Goal: Task Accomplishment & Management: Manage account settings

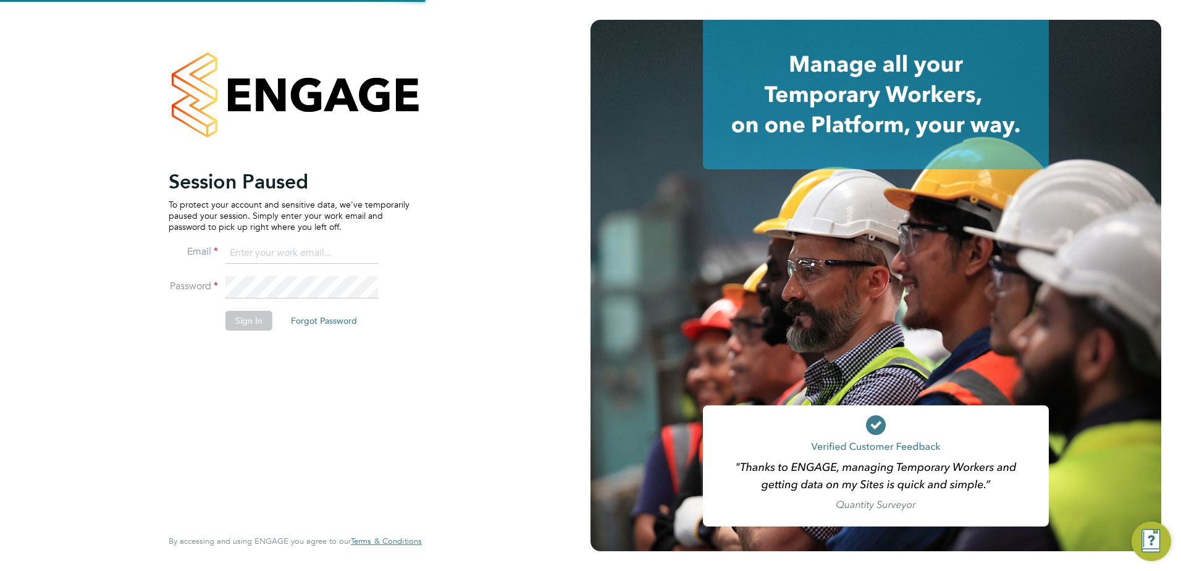
type input "[PERSON_NAME][EMAIL_ADDRESS][PERSON_NAME][DOMAIN_NAME]"
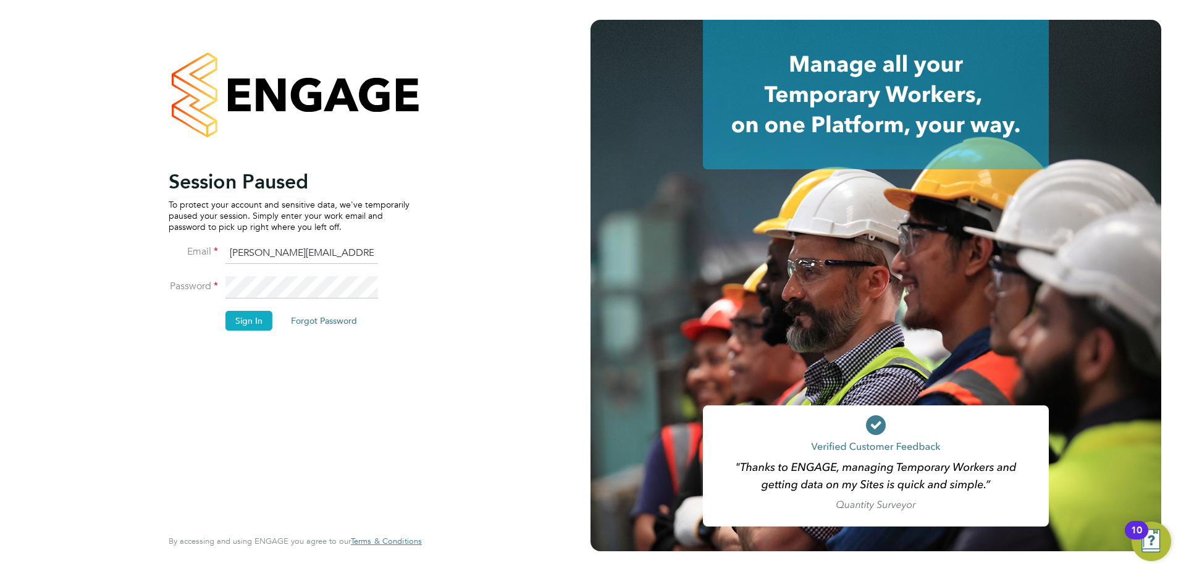
click at [249, 326] on button "Sign In" at bounding box center [248, 321] width 47 height 20
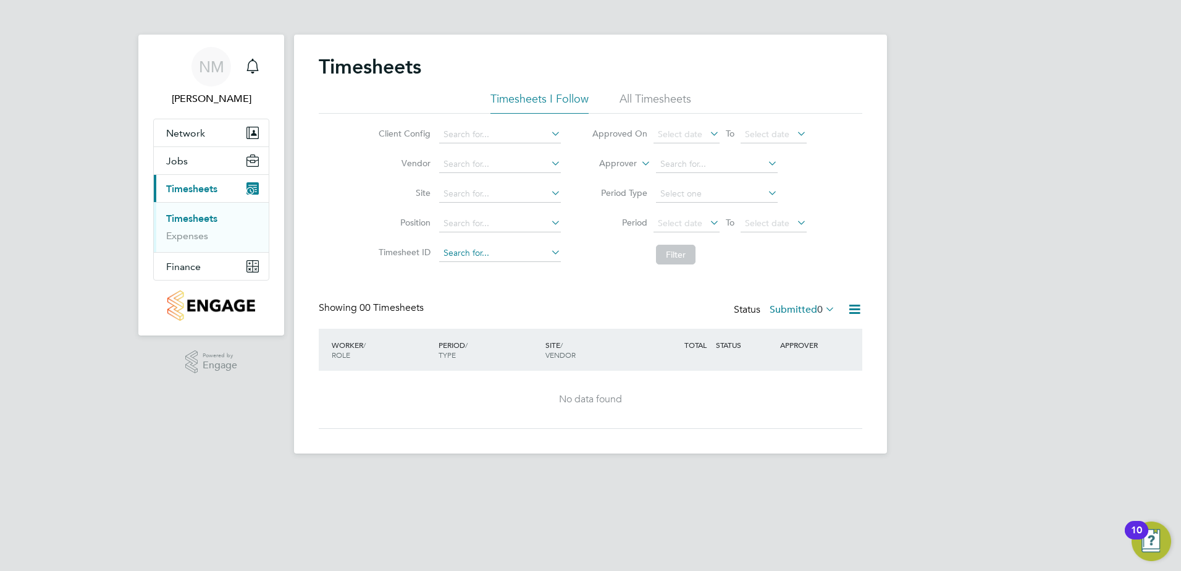
click at [509, 261] on div "Timesheets Timesheets I Follow All Timesheets Client Config Vendor Site Positio…" at bounding box center [590, 244] width 593 height 419
click at [580, 280] on div "Timesheets Timesheets I Follow All Timesheets Client Config Vendor Site Positio…" at bounding box center [590, 241] width 543 height 374
click at [792, 306] on label "Submitted 0" at bounding box center [801, 309] width 65 height 12
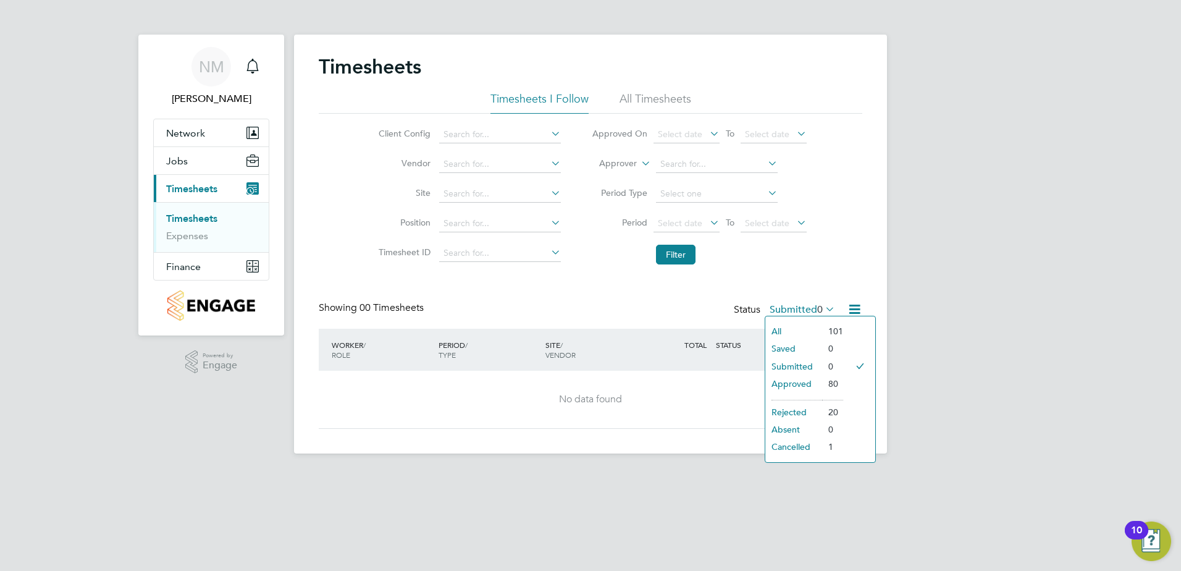
click at [672, 390] on div "No data found" at bounding box center [590, 398] width 519 height 57
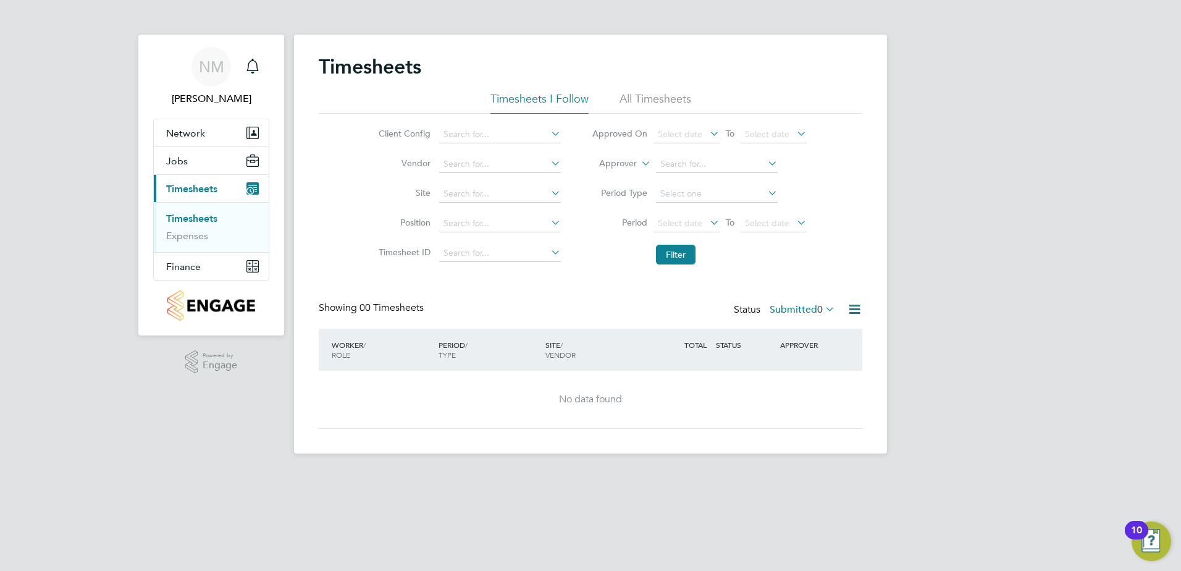
click at [812, 309] on label "Submitted 0" at bounding box center [801, 309] width 65 height 12
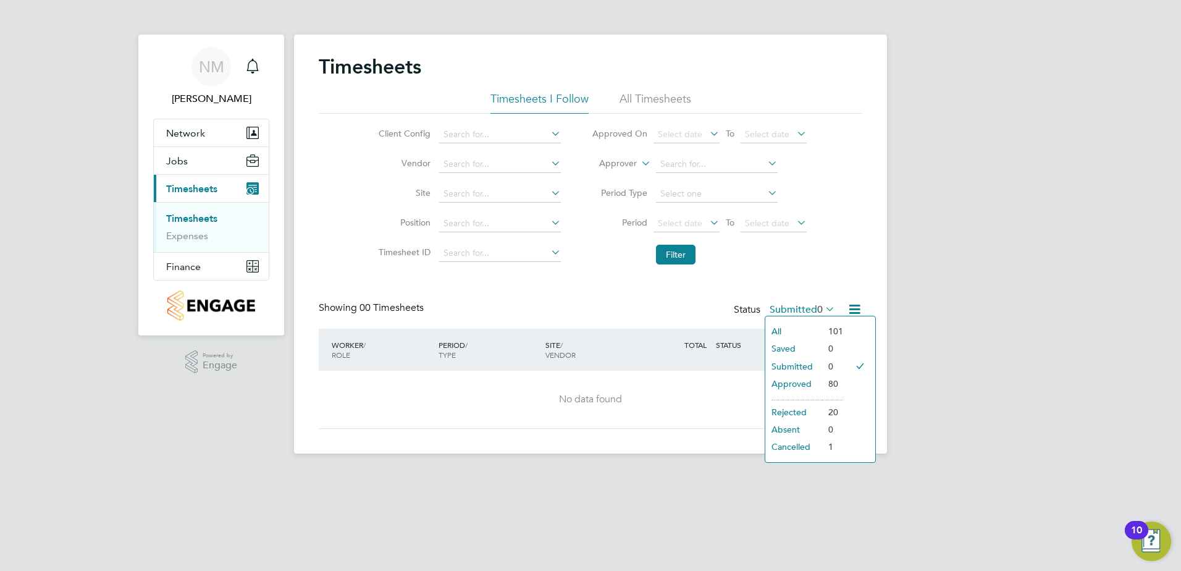
click at [805, 383] on li "Approved" at bounding box center [793, 383] width 57 height 17
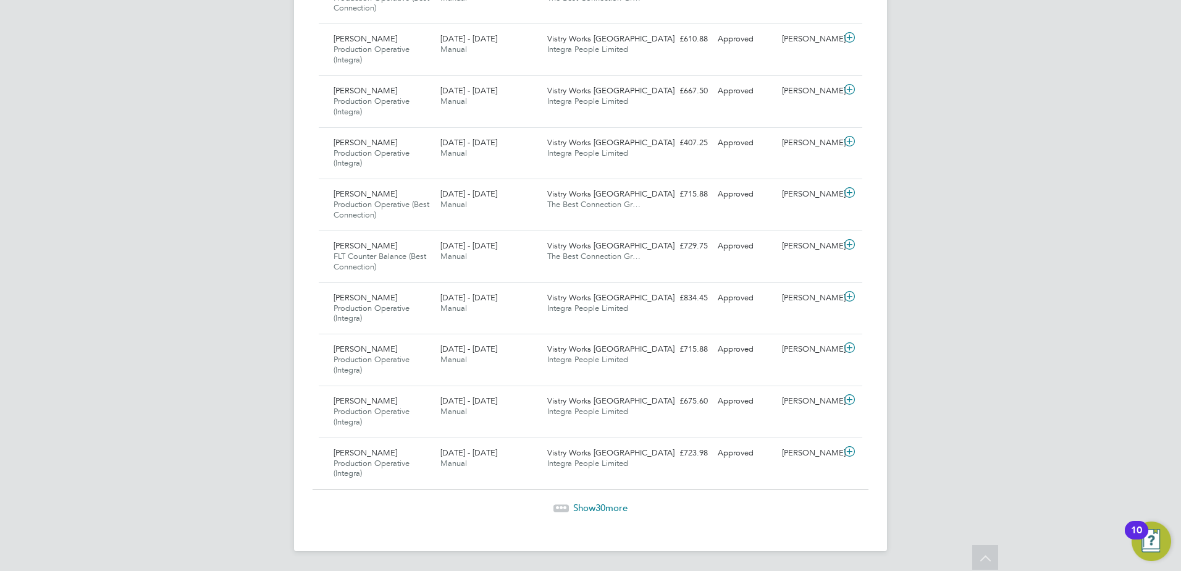
click at [607, 505] on span "Show 30 more" at bounding box center [600, 507] width 54 height 12
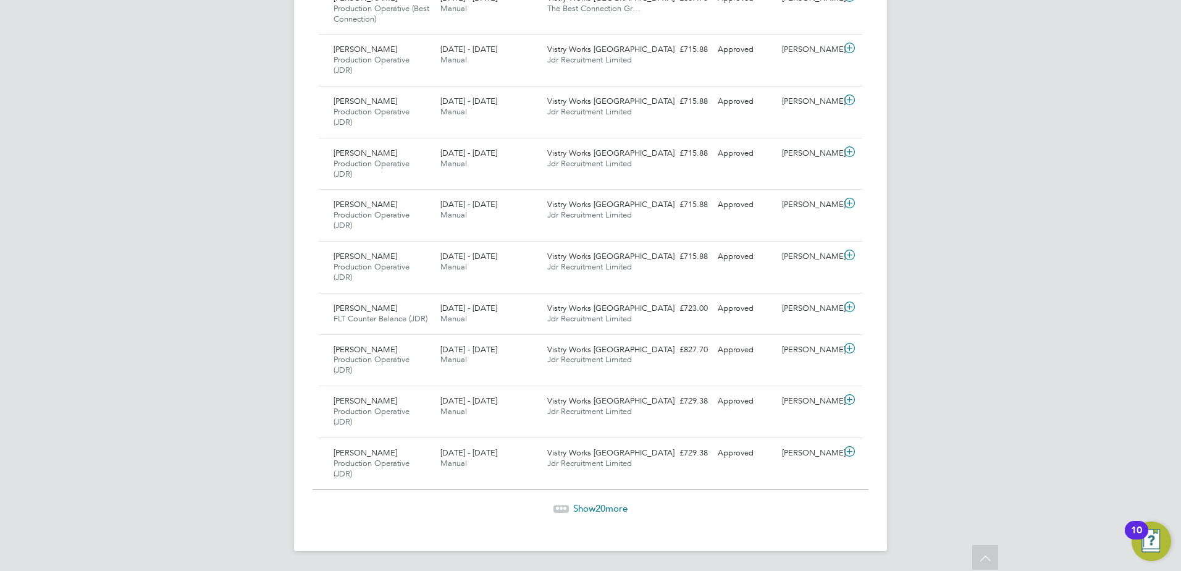
click at [580, 502] on span "Show 20 more" at bounding box center [600, 508] width 54 height 12
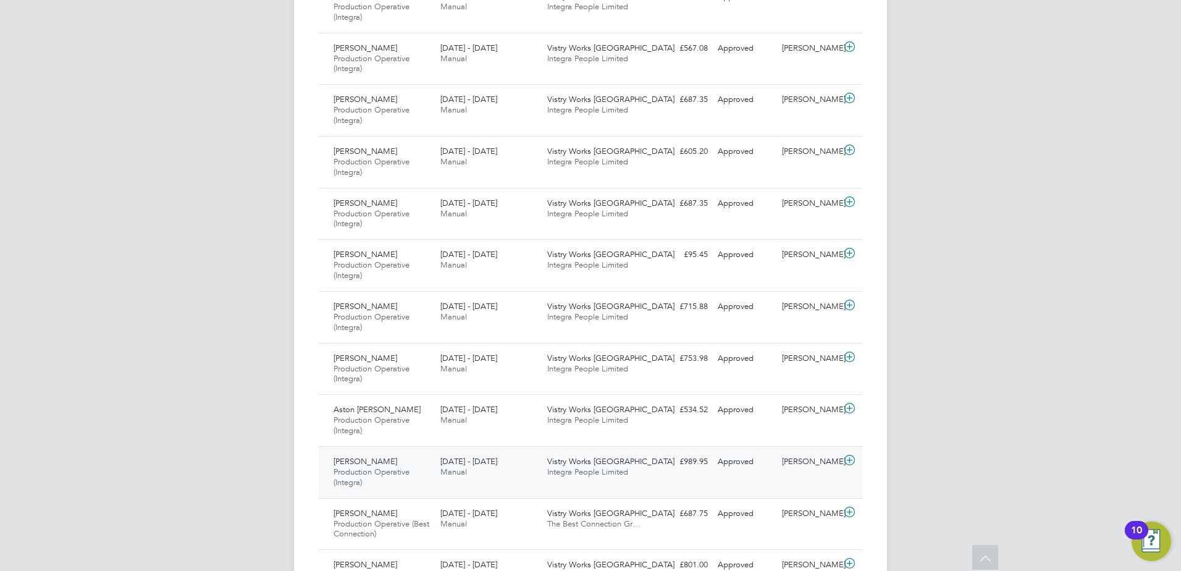
click at [657, 468] on div "£989.95 Approved" at bounding box center [680, 461] width 64 height 20
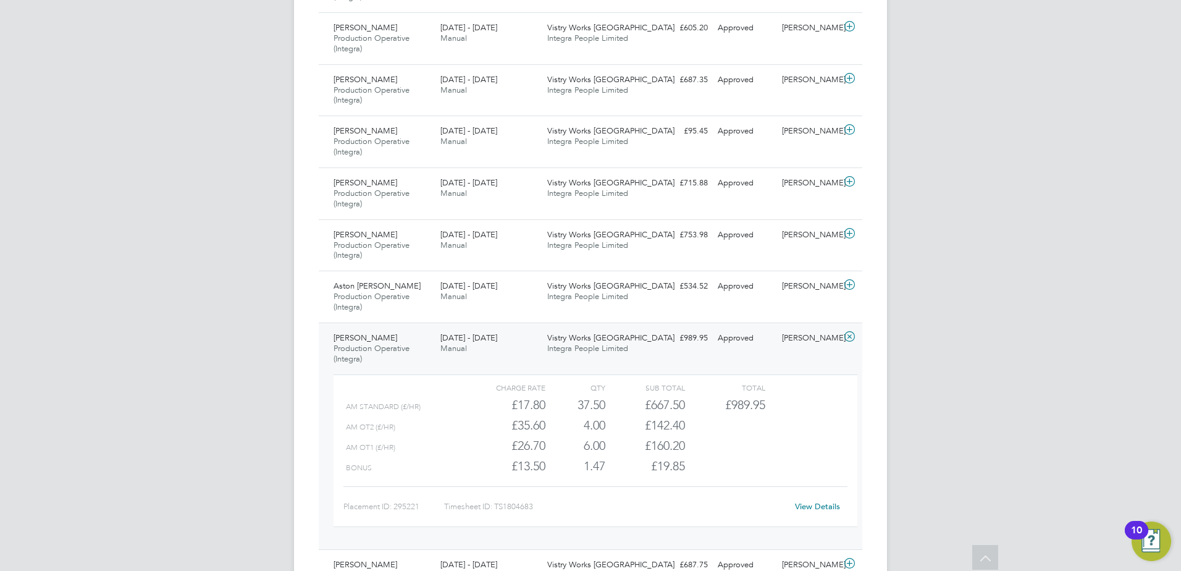
click at [822, 503] on link "View Details" at bounding box center [817, 506] width 45 height 10
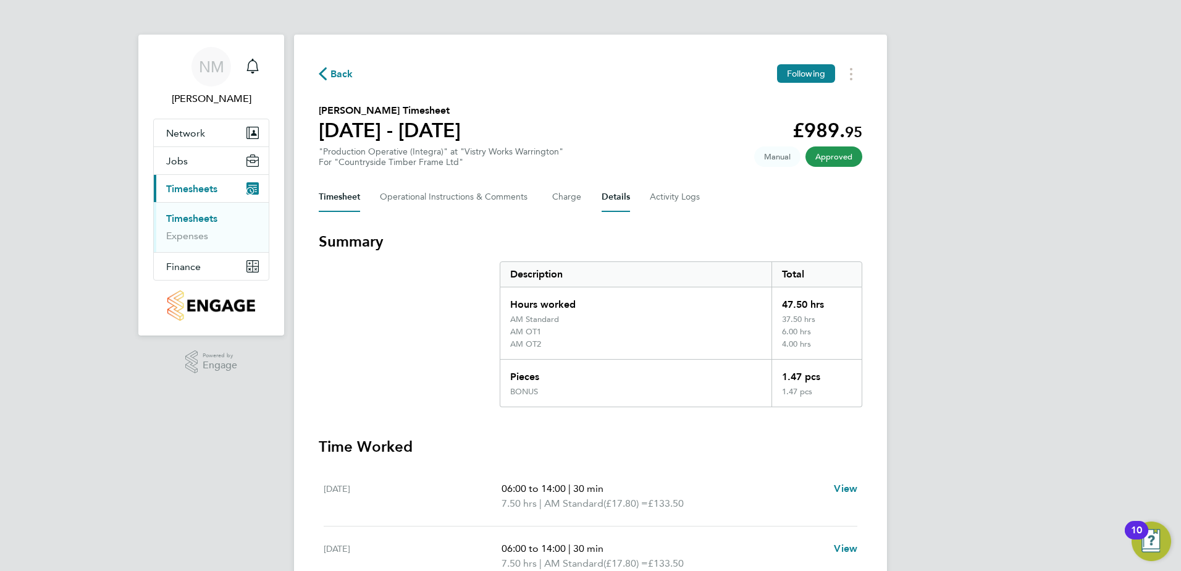
click at [616, 201] on button "Details" at bounding box center [615, 197] width 28 height 30
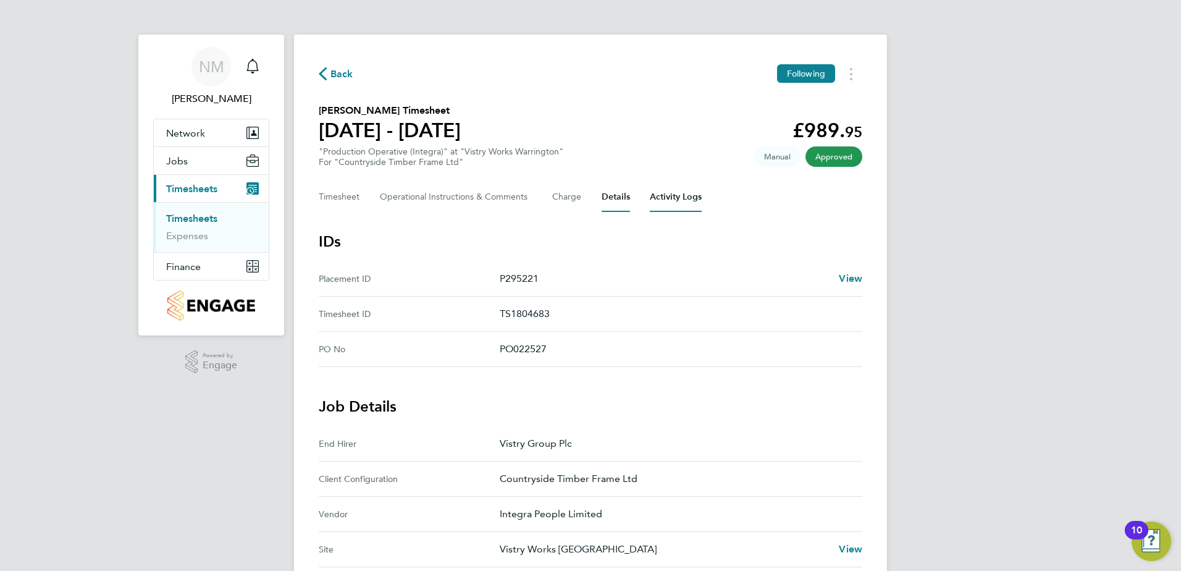
click at [671, 198] on Logs-tab "Activity Logs" at bounding box center [676, 197] width 52 height 30
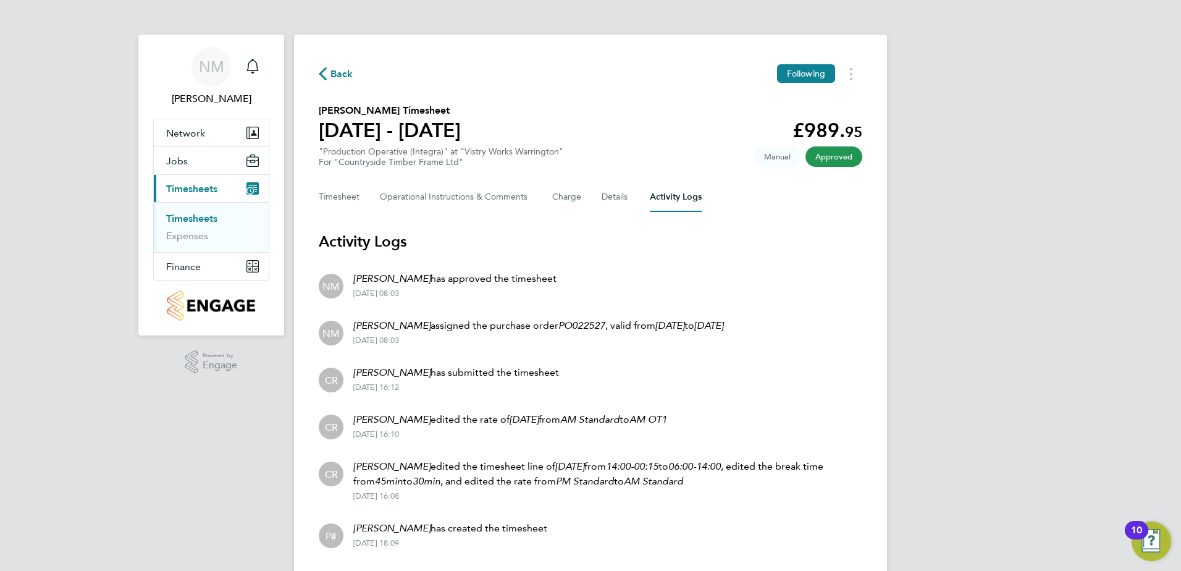
scroll to position [36, 0]
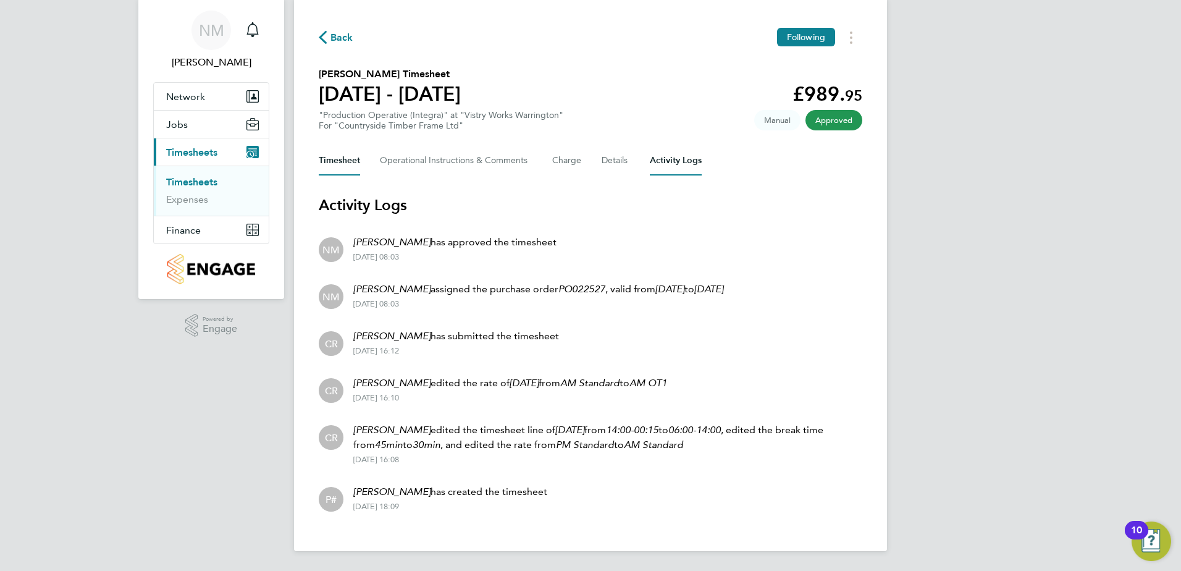
click at [337, 163] on button "Timesheet" at bounding box center [339, 161] width 41 height 30
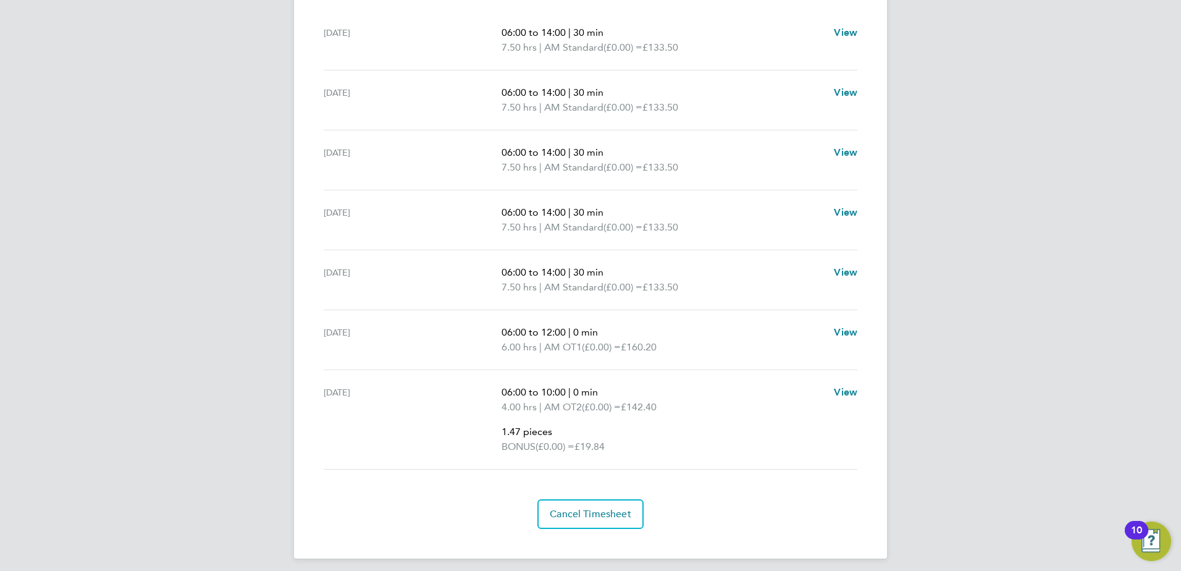
scroll to position [463, 0]
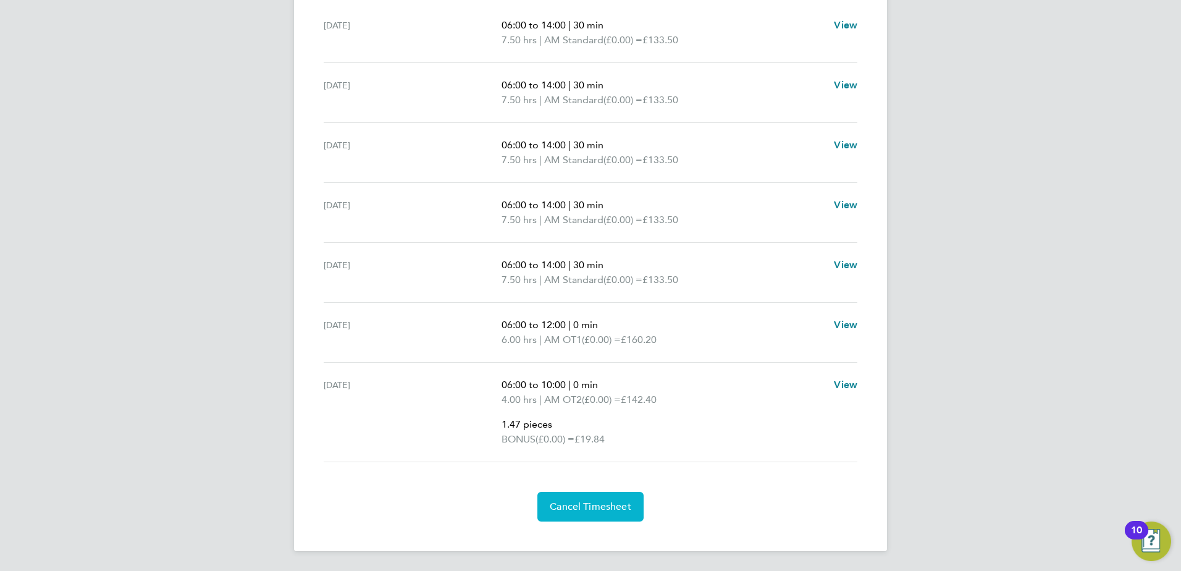
click at [587, 512] on span "Cancel Timesheet" at bounding box center [591, 506] width 82 height 12
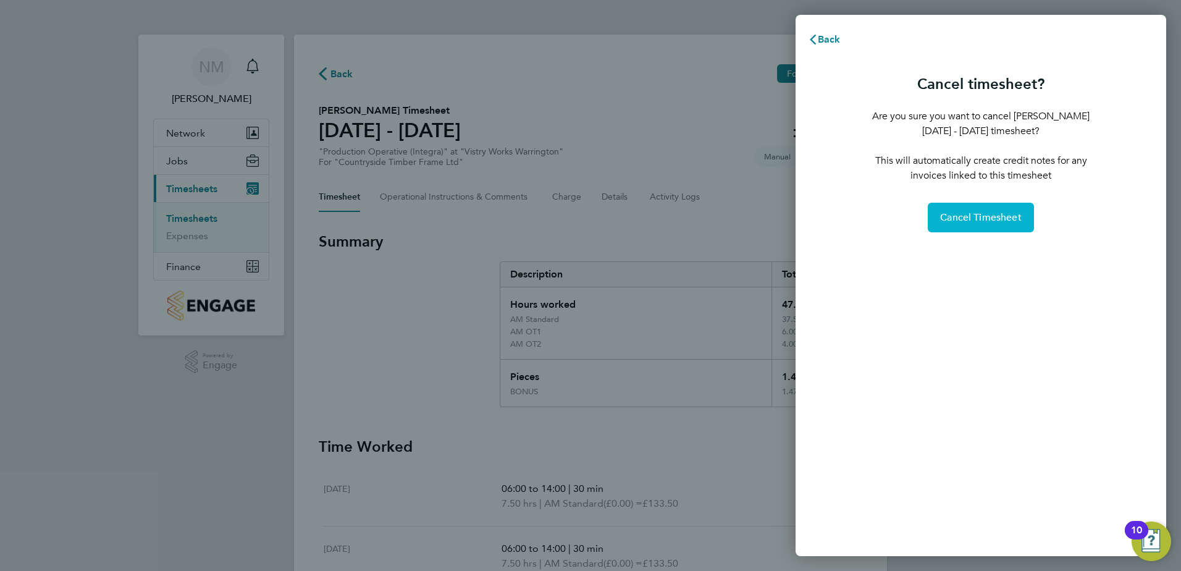
click at [990, 222] on span "Cancel Timesheet" at bounding box center [981, 217] width 82 height 12
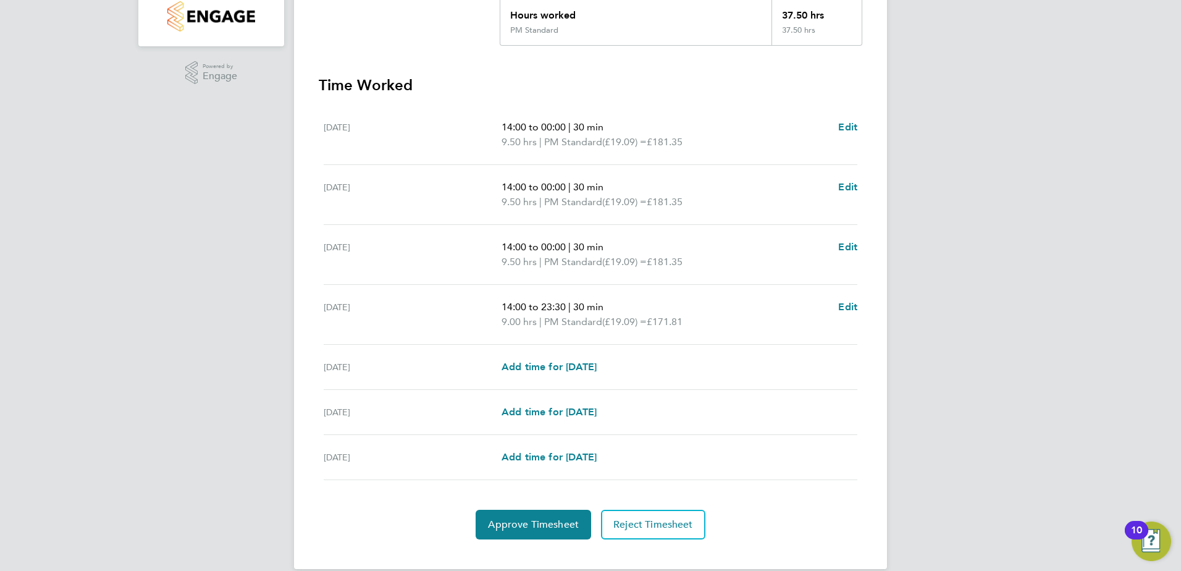
scroll to position [307, 0]
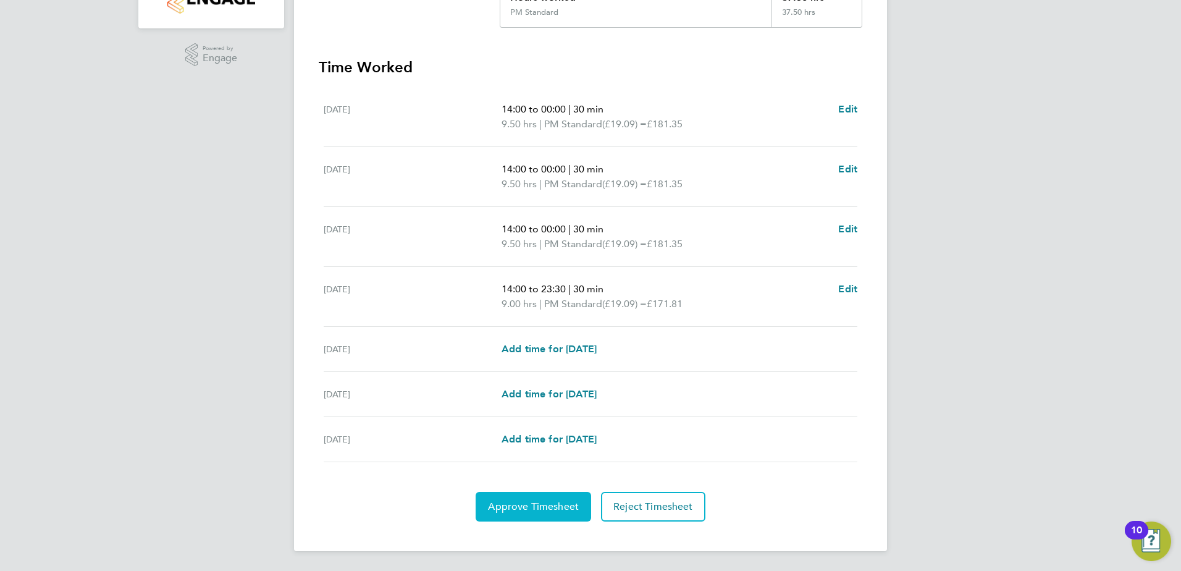
click at [535, 498] on button "Approve Timesheet" at bounding box center [532, 506] width 115 height 30
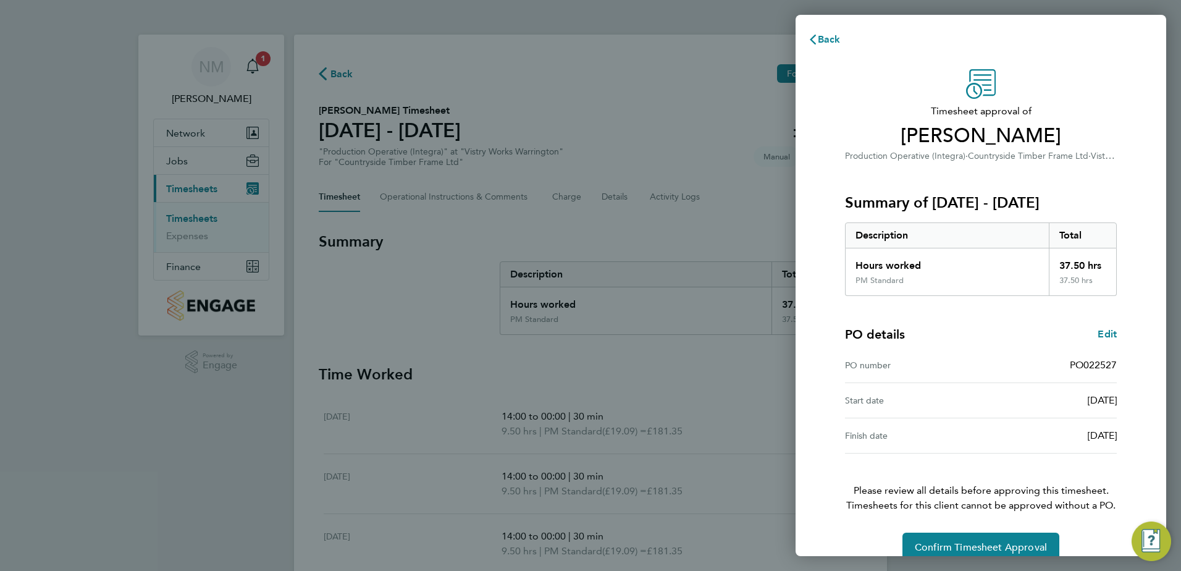
scroll to position [21, 0]
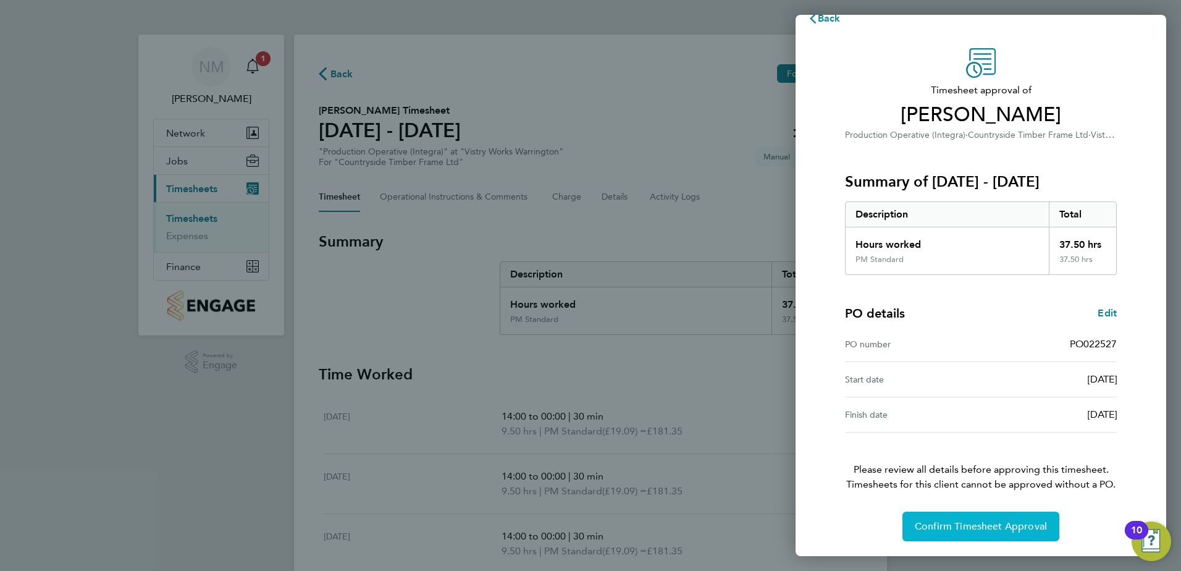
click at [967, 527] on span "Confirm Timesheet Approval" at bounding box center [980, 526] width 132 height 12
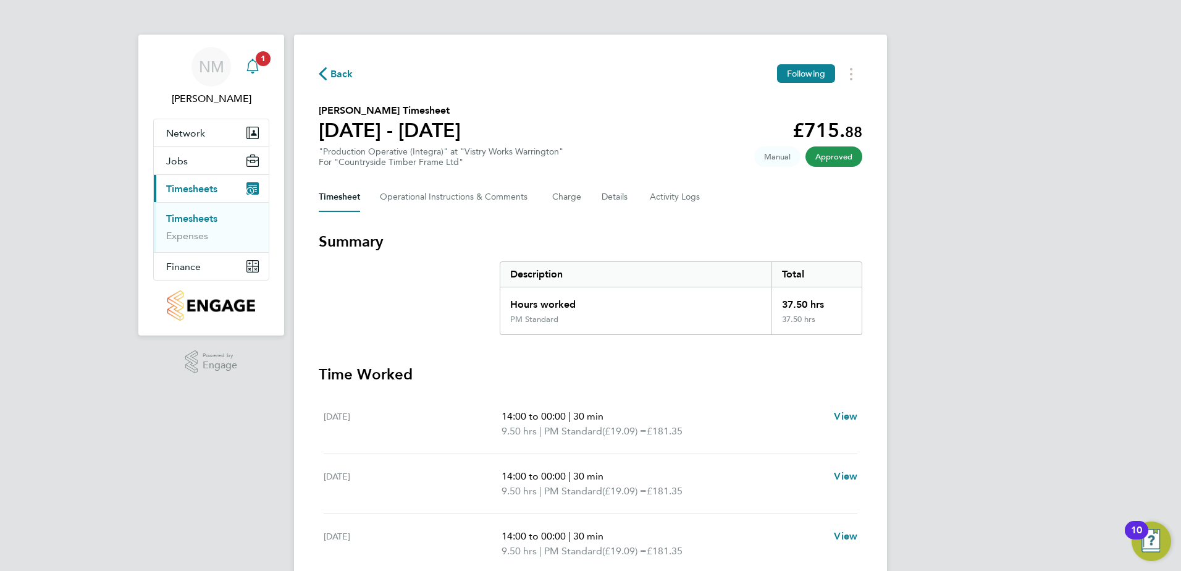
drag, startPoint x: 262, startPoint y: 55, endPoint x: 264, endPoint y: 61, distance: 6.7
click at [262, 55] on span "1" at bounding box center [263, 58] width 15 height 15
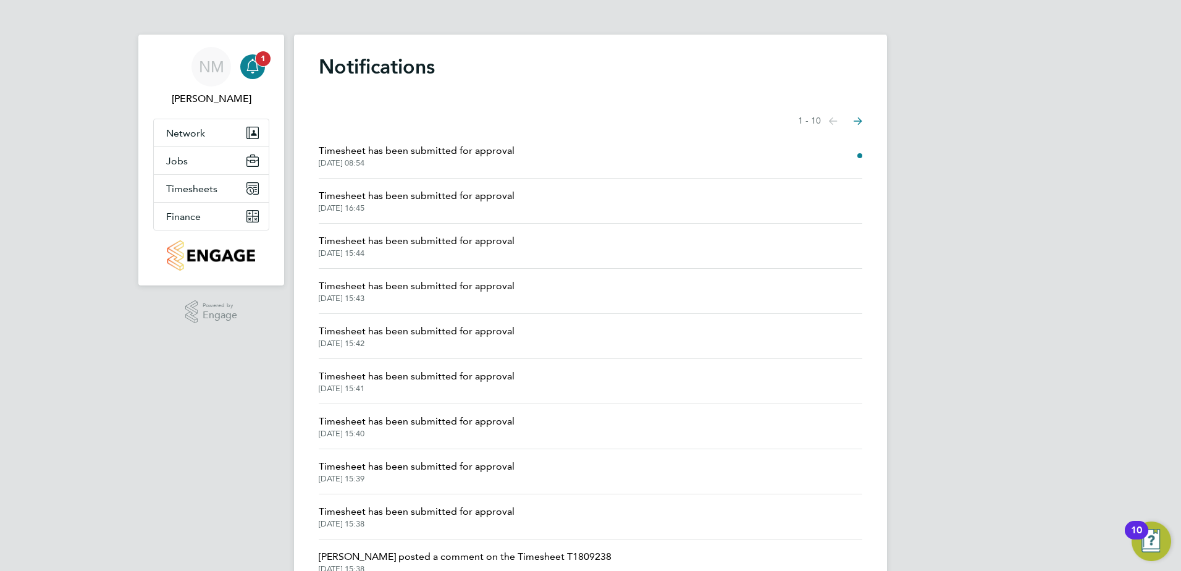
click at [254, 73] on icon "Main navigation" at bounding box center [252, 66] width 15 height 15
